Goal: Transaction & Acquisition: Purchase product/service

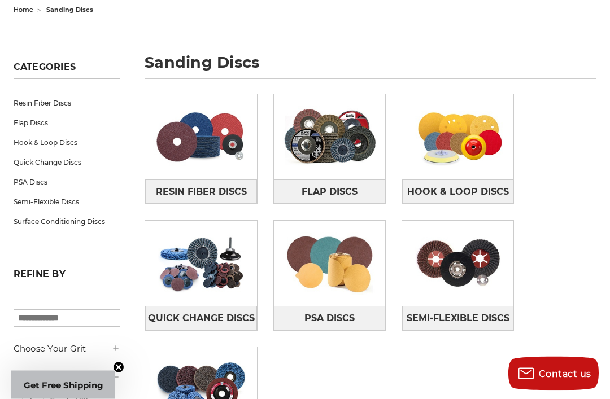
scroll to position [122, 0]
click at [466, 126] on img at bounding box center [457, 137] width 111 height 79
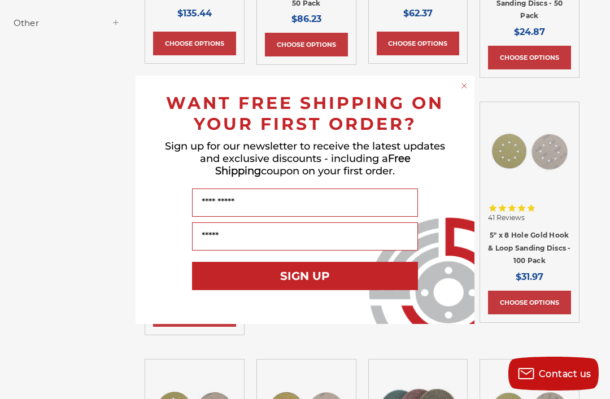
click at [469, 92] on icon "Close dialog" at bounding box center [464, 85] width 11 height 11
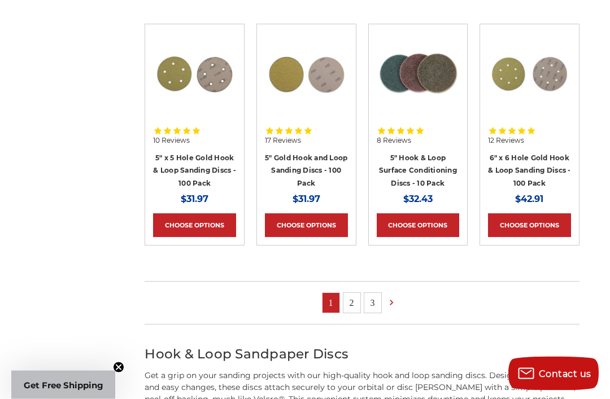
scroll to position [745, 0]
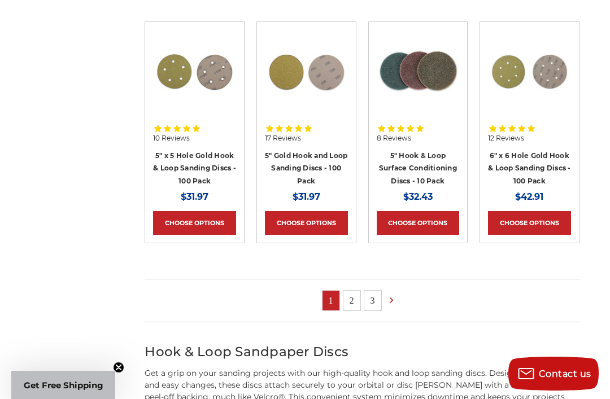
click at [397, 298] on link at bounding box center [393, 301] width 18 height 16
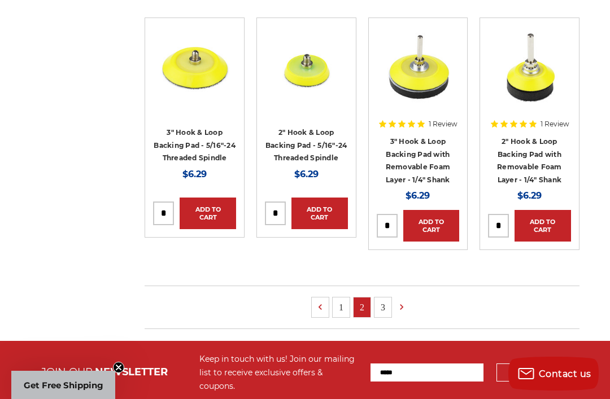
scroll to position [755, 0]
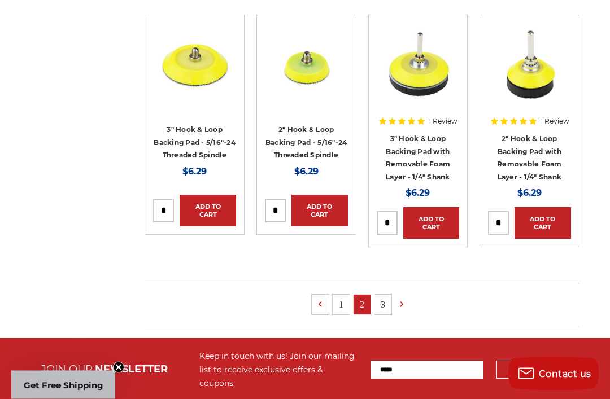
click at [381, 295] on link "3" at bounding box center [383, 305] width 17 height 20
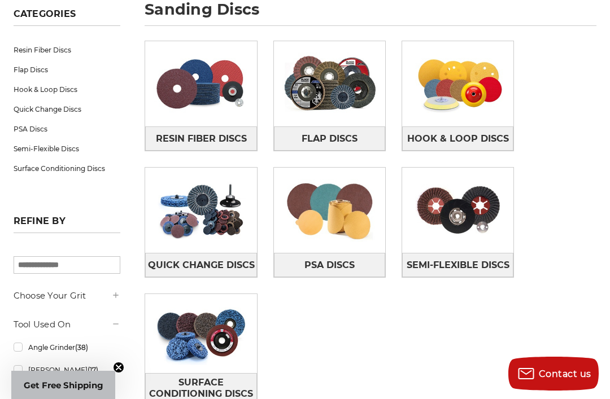
click at [355, 211] on img at bounding box center [329, 210] width 111 height 79
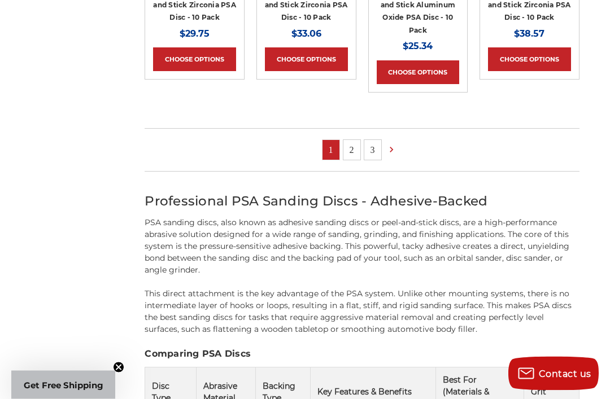
scroll to position [896, 0]
click at [412, 147] on ul "1 2 3" at bounding box center [362, 149] width 434 height 43
click at [412, 146] on ul "1 2 3" at bounding box center [362, 149] width 434 height 43
click at [400, 147] on link at bounding box center [393, 150] width 18 height 16
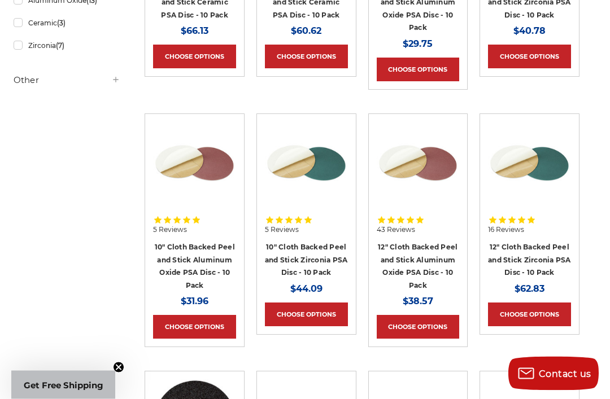
scroll to position [395, 0]
click at [594, 62] on div "Refine by × Browse by Choose Your Grit, Grit & more Hide Filters Show Filters C…" at bounding box center [304, 252] width 595 height 864
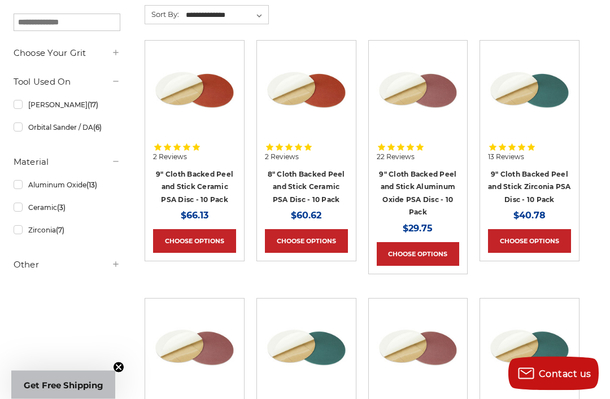
scroll to position [211, 0]
click at [424, 187] on link "9" Cloth Backed Peel and Stick Aluminum Oxide PSA Disc - 10 Pack" at bounding box center [417, 193] width 77 height 47
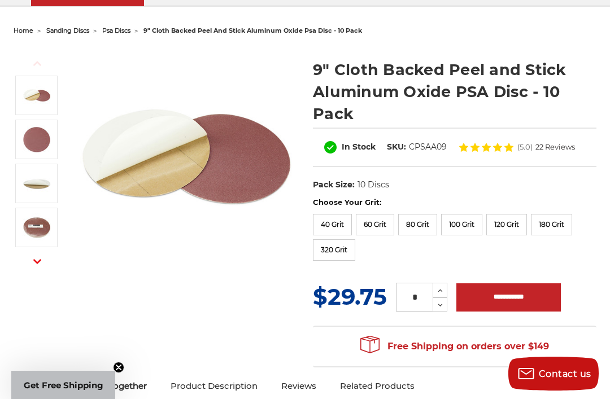
scroll to position [102, 0]
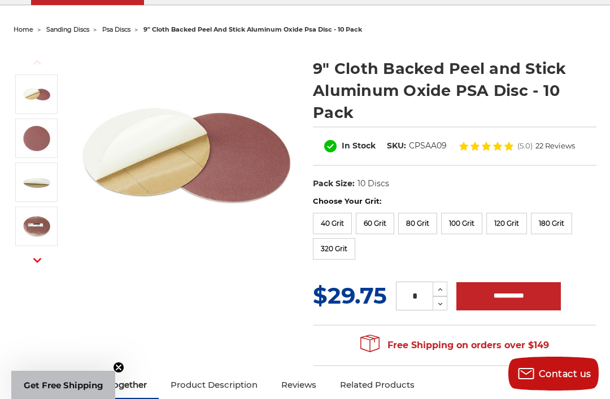
click at [42, 261] on button "Next" at bounding box center [37, 261] width 27 height 24
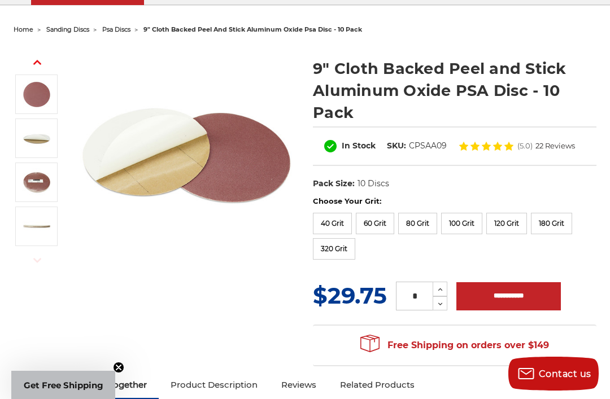
click at [45, 141] on img at bounding box center [37, 138] width 28 height 28
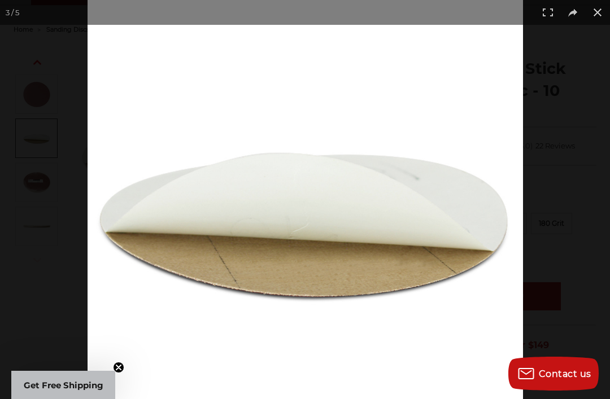
click at [607, 12] on button at bounding box center [597, 12] width 25 height 25
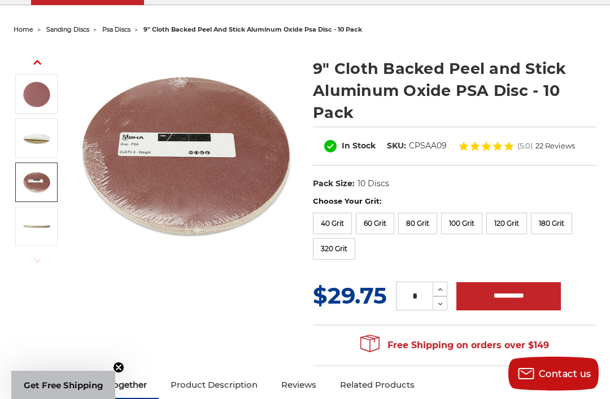
click at [40, 180] on img at bounding box center [37, 182] width 28 height 28
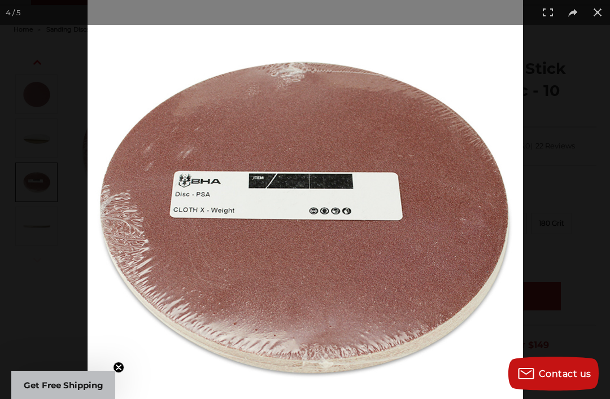
scroll to position [138, 0]
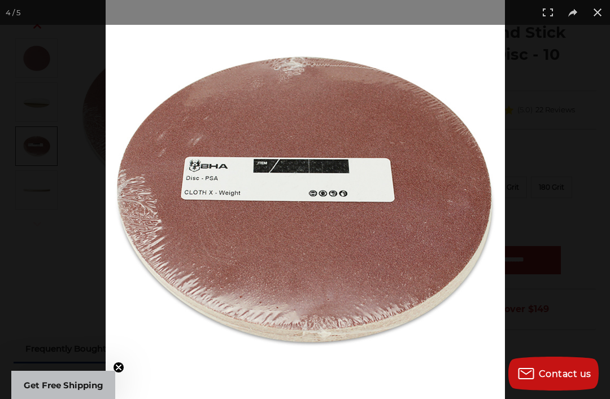
click at [607, 2] on button at bounding box center [597, 12] width 25 height 25
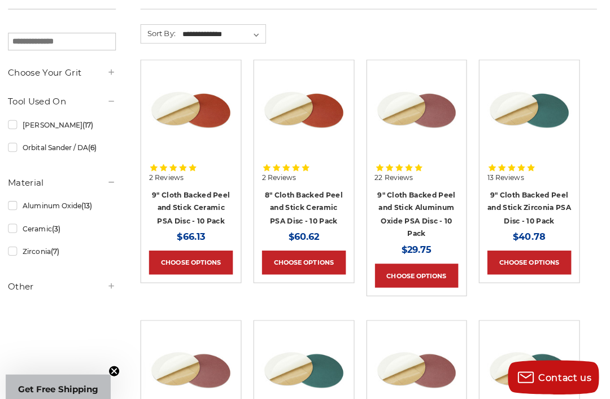
scroll to position [192, 0]
click at [425, 196] on link "9" Cloth Backed Peel and Stick Aluminum Oxide PSA Disc - 10 Pack" at bounding box center [417, 212] width 77 height 47
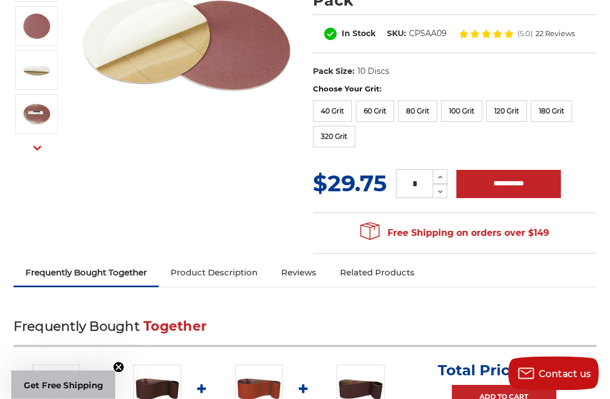
scroll to position [215, 0]
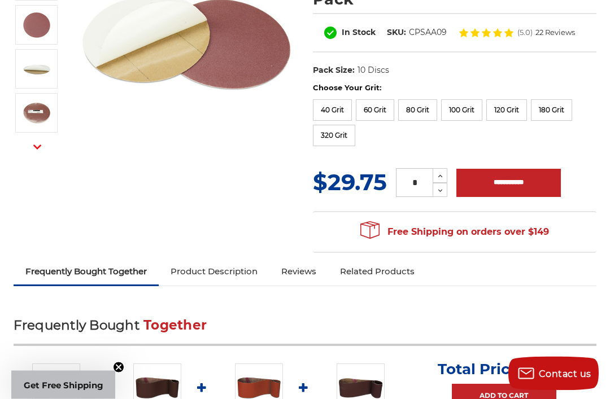
click at [42, 150] on button "Next" at bounding box center [37, 148] width 27 height 24
click at [41, 120] on img at bounding box center [37, 113] width 28 height 28
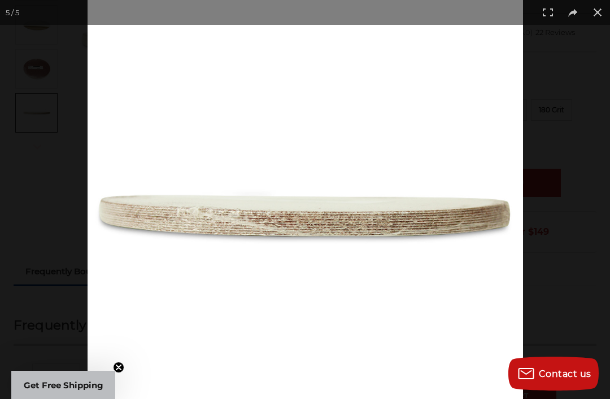
click at [563, 45] on div at bounding box center [393, 198] width 610 height 399
click at [608, 6] on button at bounding box center [597, 12] width 25 height 25
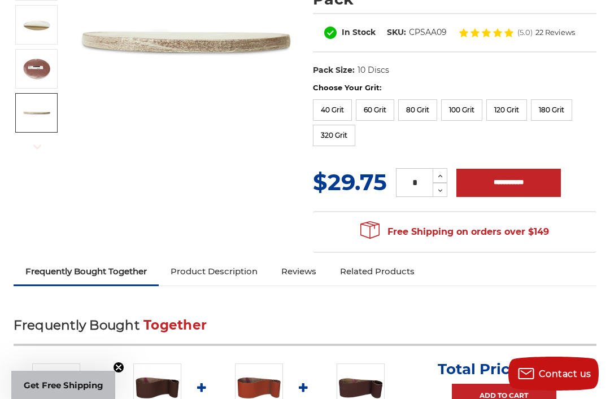
click at [527, 107] on label "120 Grit" at bounding box center [506, 109] width 41 height 21
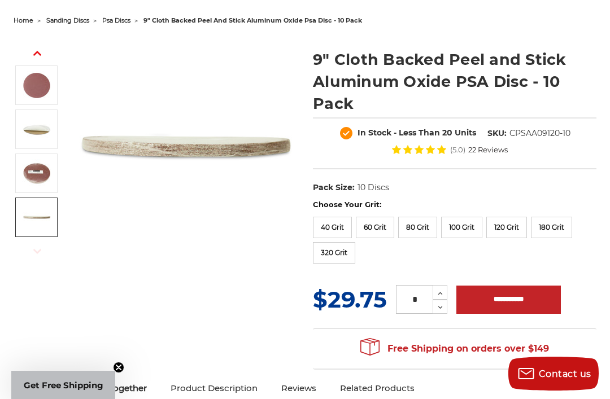
scroll to position [114, 0]
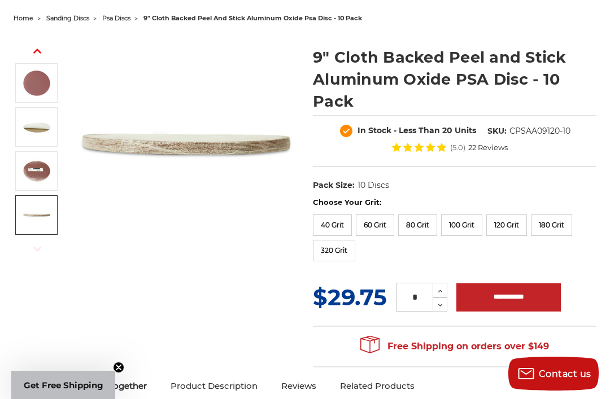
click at [40, 250] on icon "button" at bounding box center [37, 249] width 8 height 8
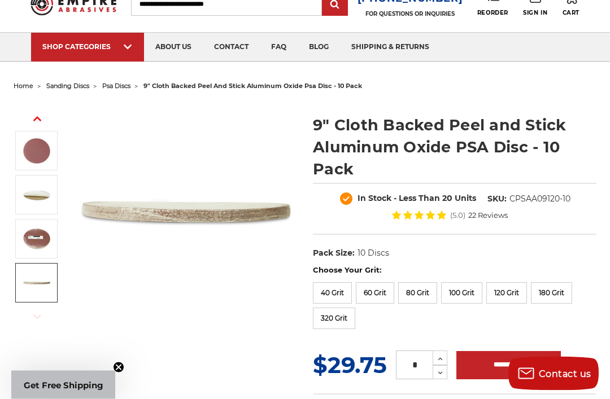
scroll to position [45, 0]
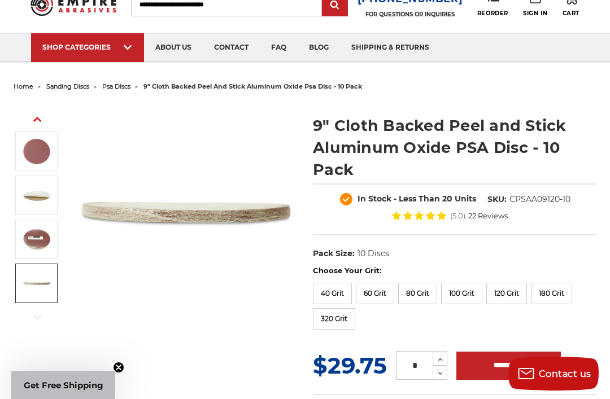
click at [47, 112] on button "Previous" at bounding box center [37, 119] width 27 height 24
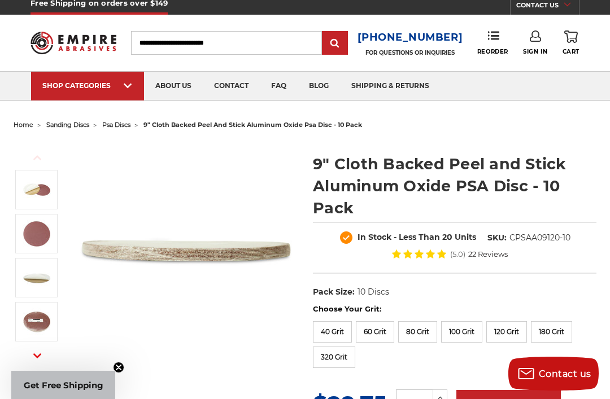
scroll to position [0, 0]
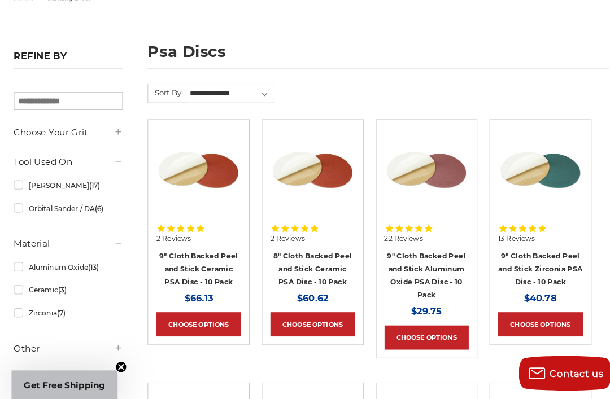
click at [31, 189] on link "[PERSON_NAME] (17)" at bounding box center [67, 190] width 107 height 20
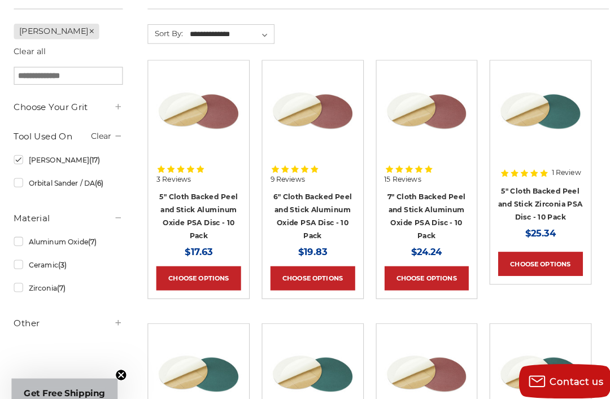
scroll to position [191, 0]
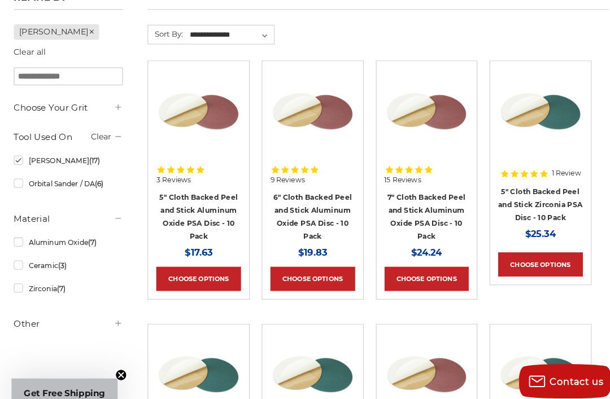
click at [24, 234] on link "Aluminum Oxide (7)" at bounding box center [67, 238] width 107 height 20
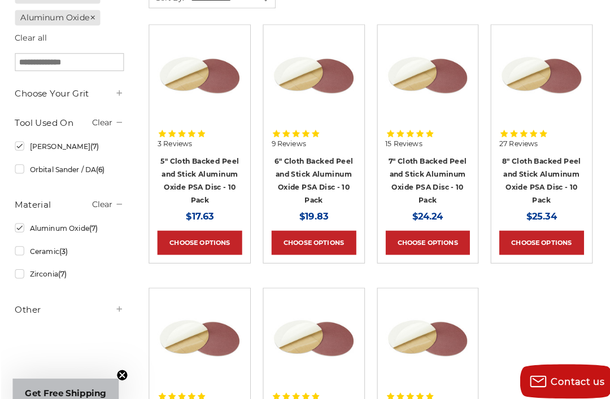
scroll to position [226, 0]
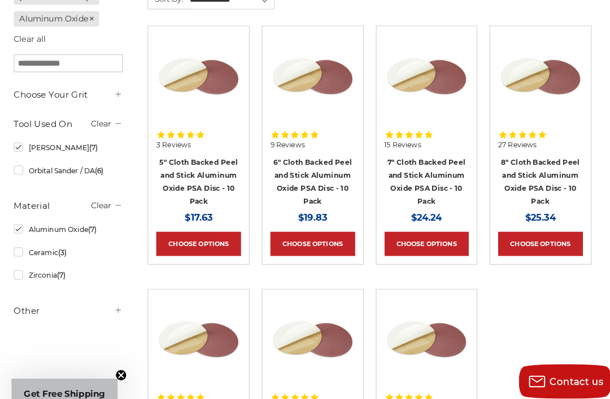
click at [119, 95] on icon at bounding box center [115, 92] width 9 height 9
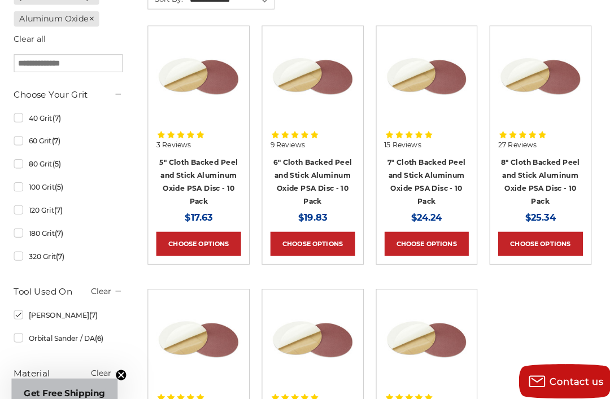
click at [62, 208] on span "(7)" at bounding box center [57, 206] width 8 height 8
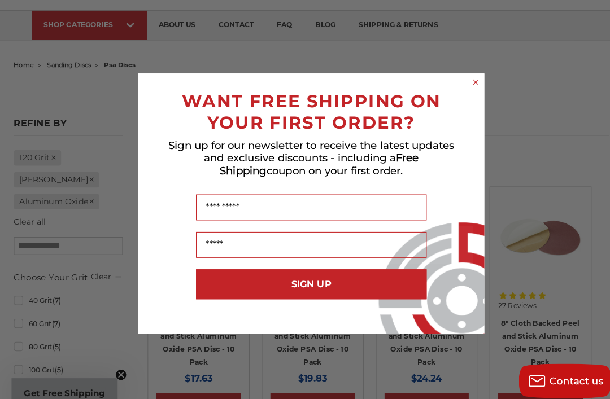
scroll to position [68, 0]
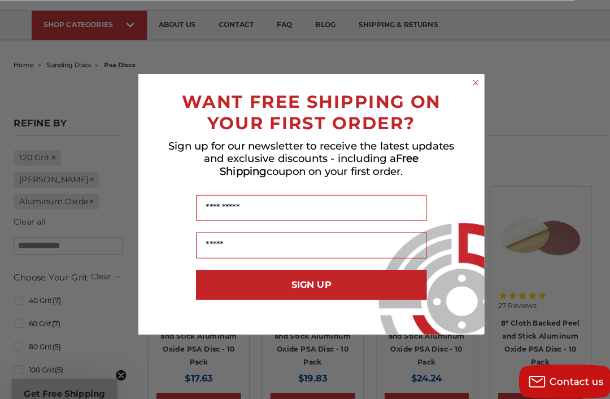
click at [471, 86] on circle "Close dialog" at bounding box center [466, 80] width 11 height 11
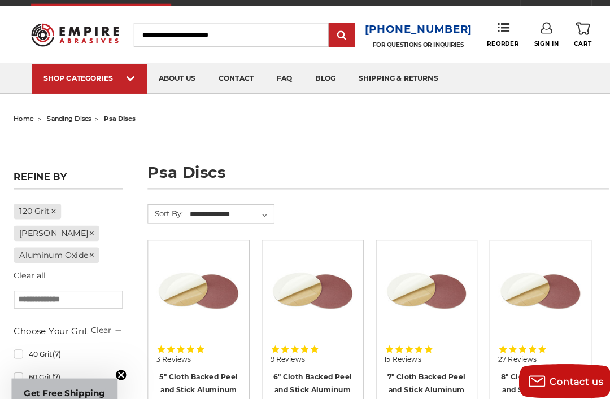
scroll to position [0, 0]
